Goal: Transaction & Acquisition: Purchase product/service

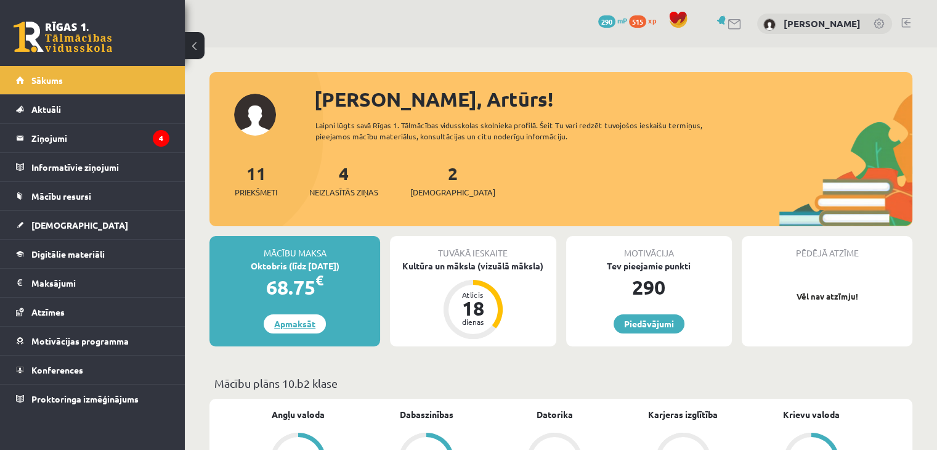
click at [303, 325] on link "Apmaksāt" at bounding box center [295, 323] width 62 height 19
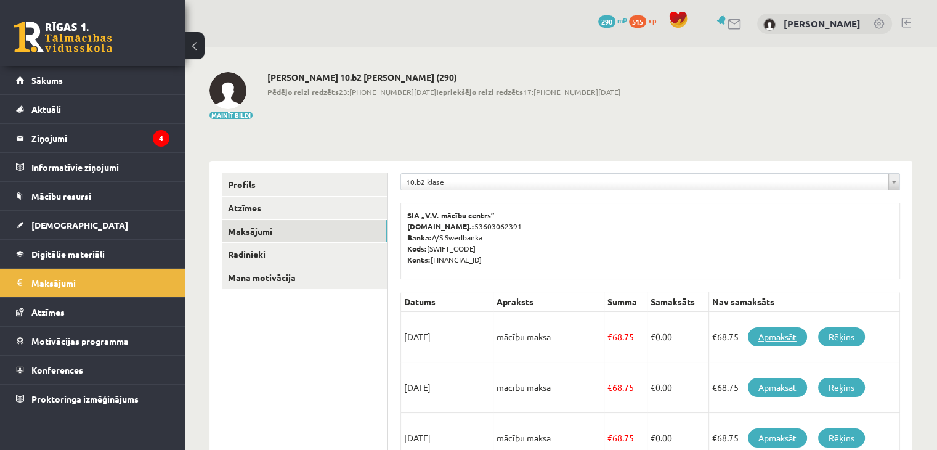
click at [767, 335] on link "Apmaksāt" at bounding box center [777, 336] width 59 height 19
